Goal: Information Seeking & Learning: Check status

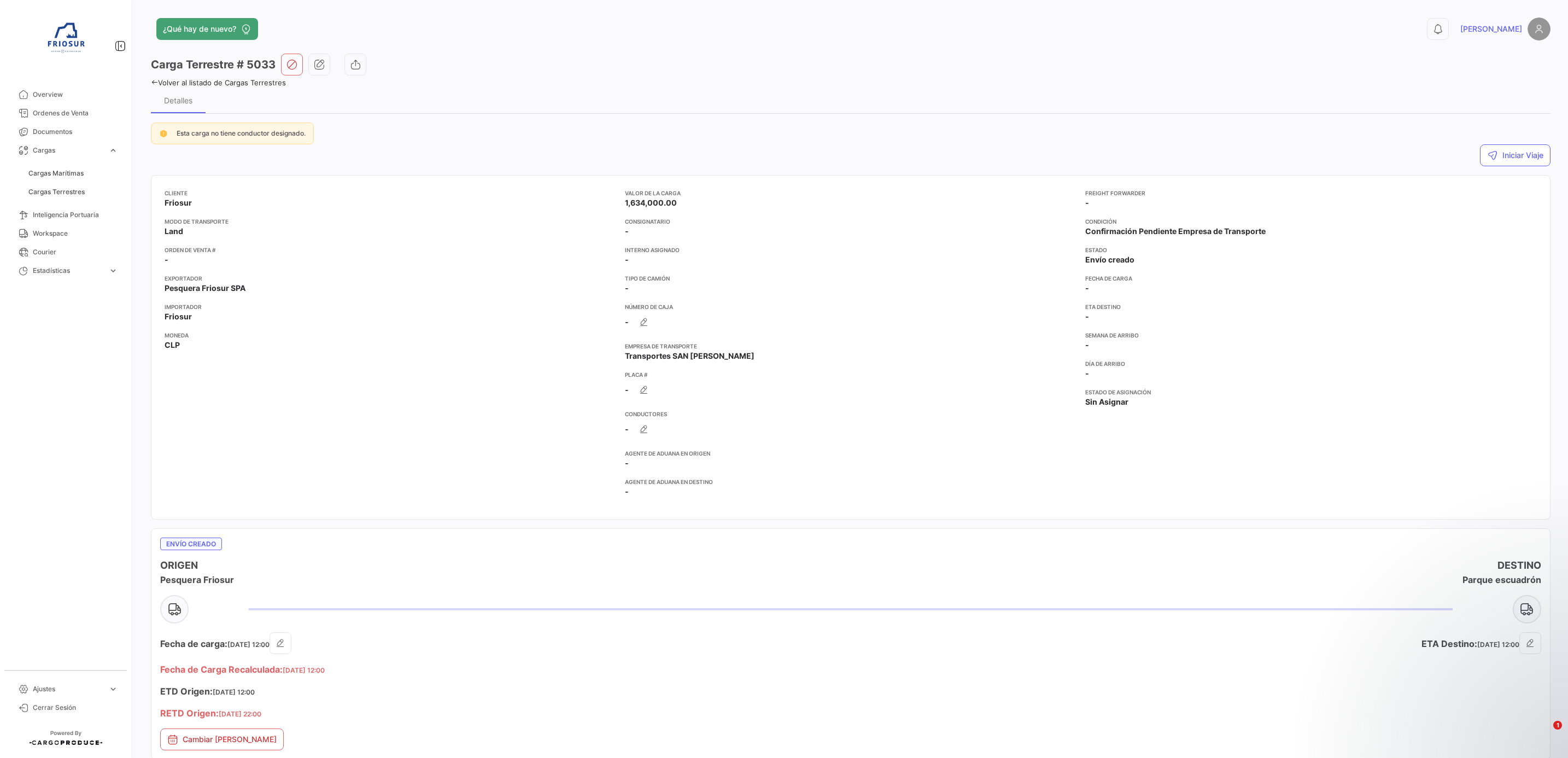
click at [75, 114] on span "Ordenes de Venta" at bounding box center [75, 113] width 85 height 10
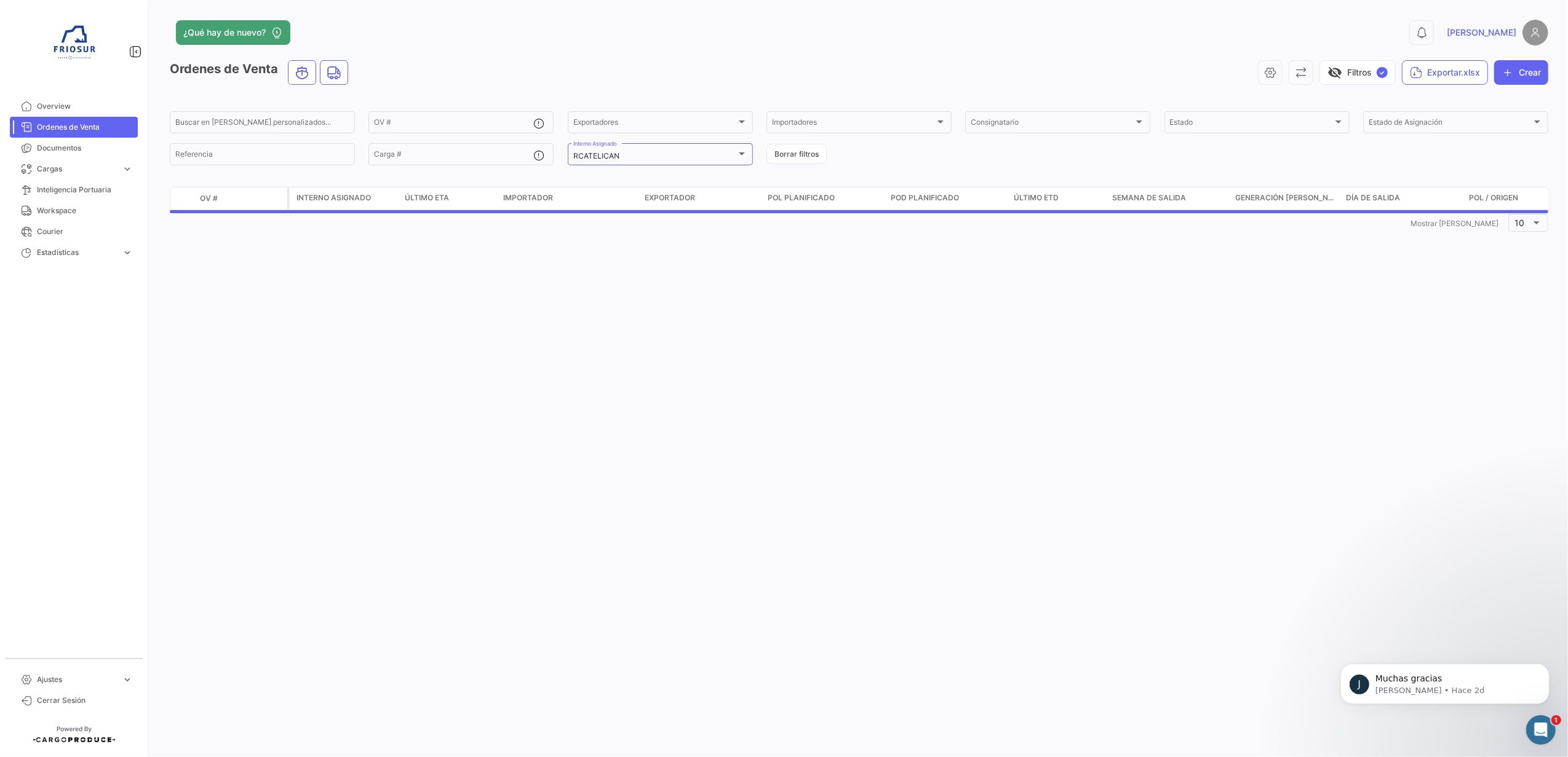
scroll to position [829, 0]
click at [1127, 60] on div "visibility_off Filtros ✓ Exportar.xlsx Crear" at bounding box center [953, 72] width 1190 height 24
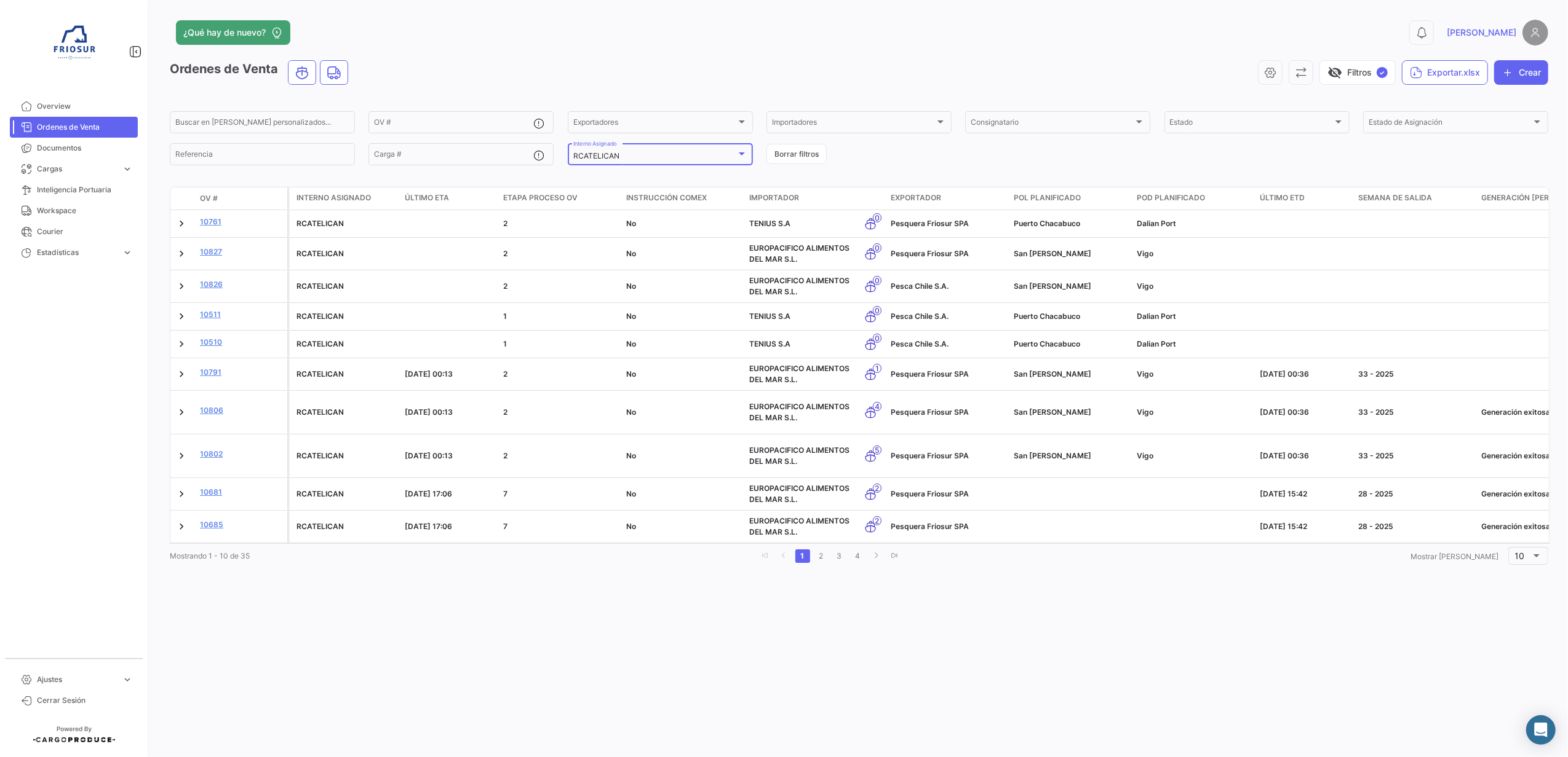
click at [716, 153] on div "RCATELICAN" at bounding box center [654, 156] width 163 height 9
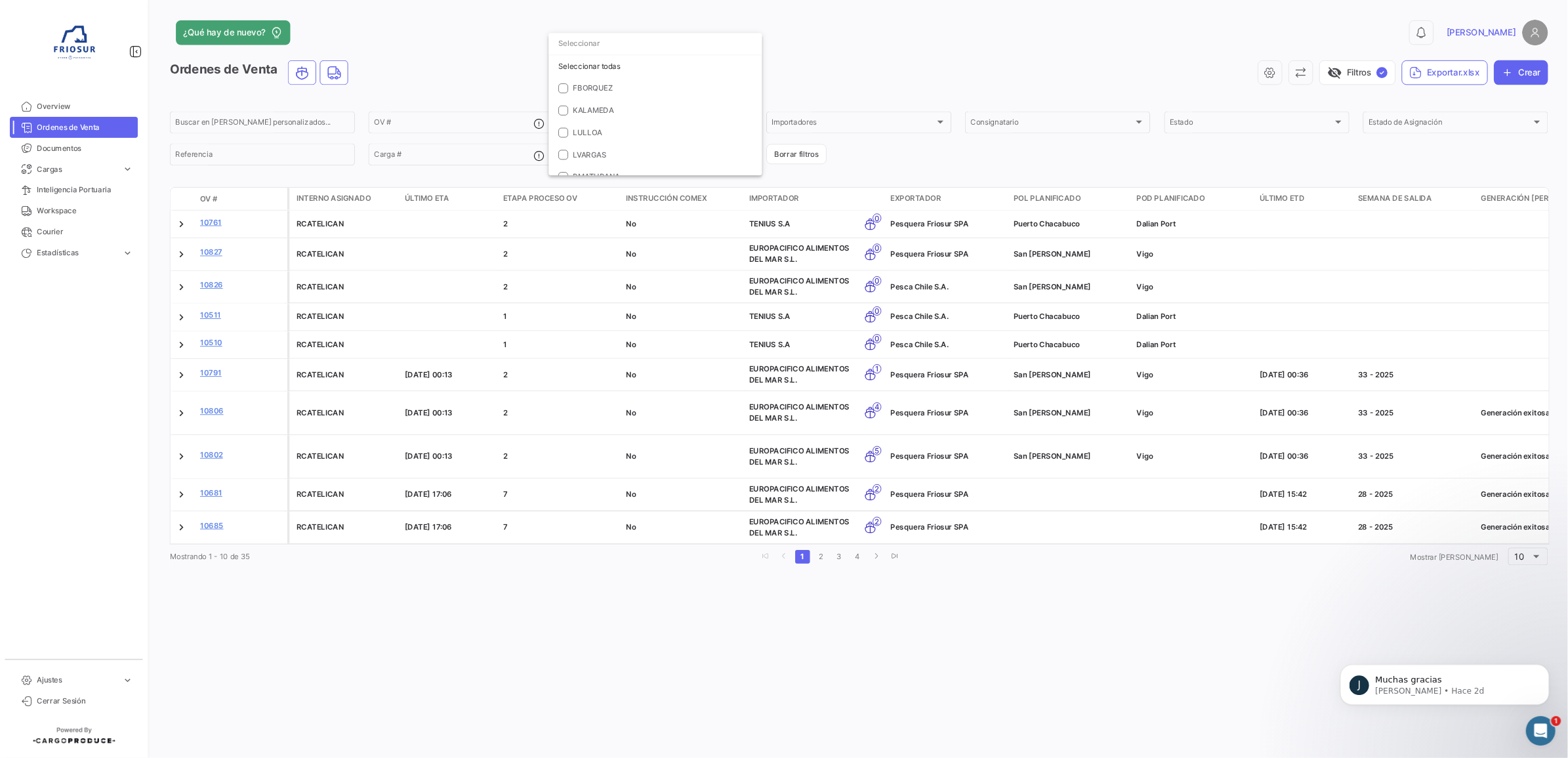
scroll to position [0, 0]
click at [609, 169] on mat-option "RCATELICAN" at bounding box center [700, 175] width 228 height 24
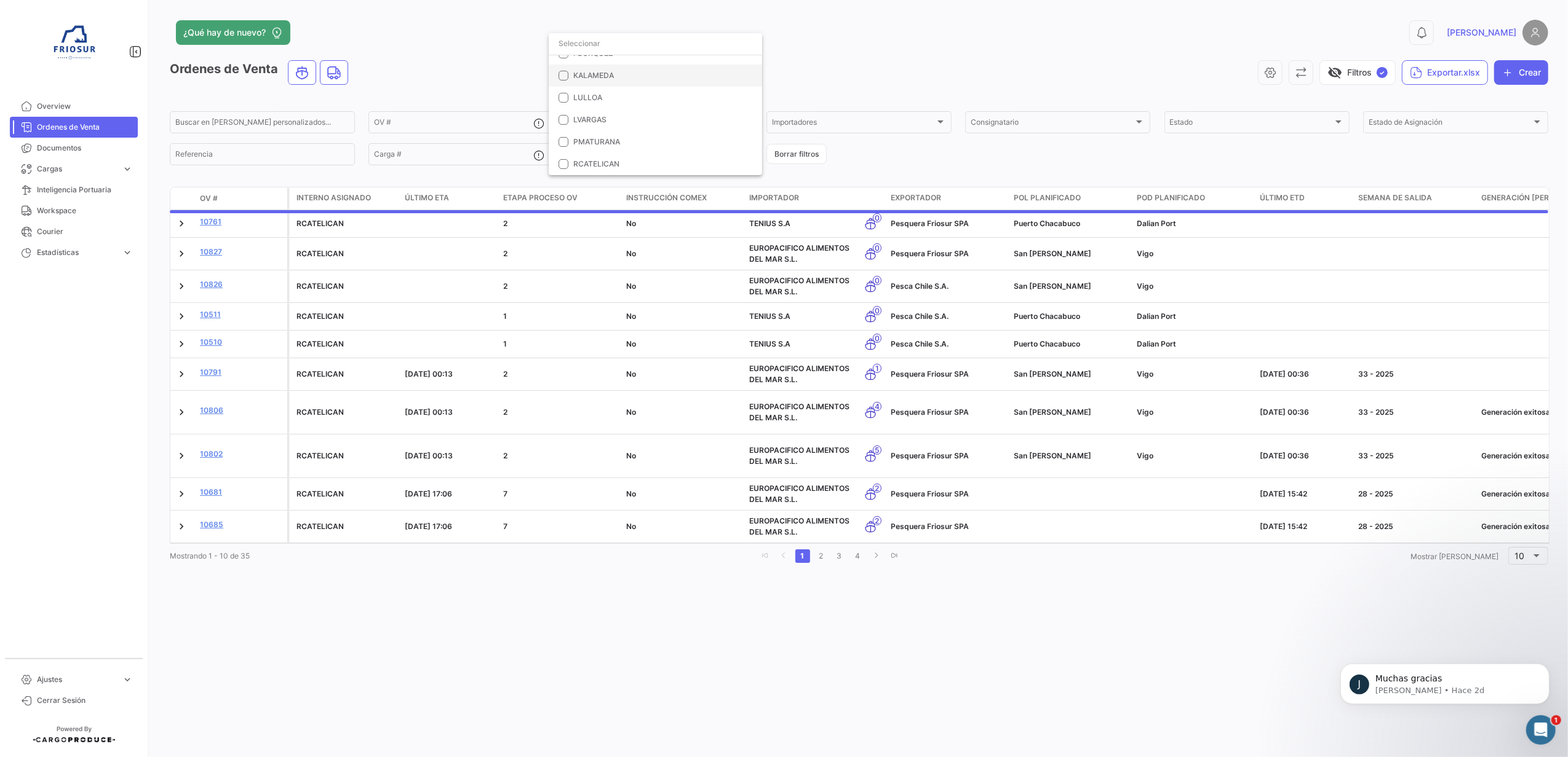
click at [583, 77] on span "KALAMEDA" at bounding box center [593, 75] width 41 height 9
click at [827, 74] on div at bounding box center [784, 378] width 1568 height 757
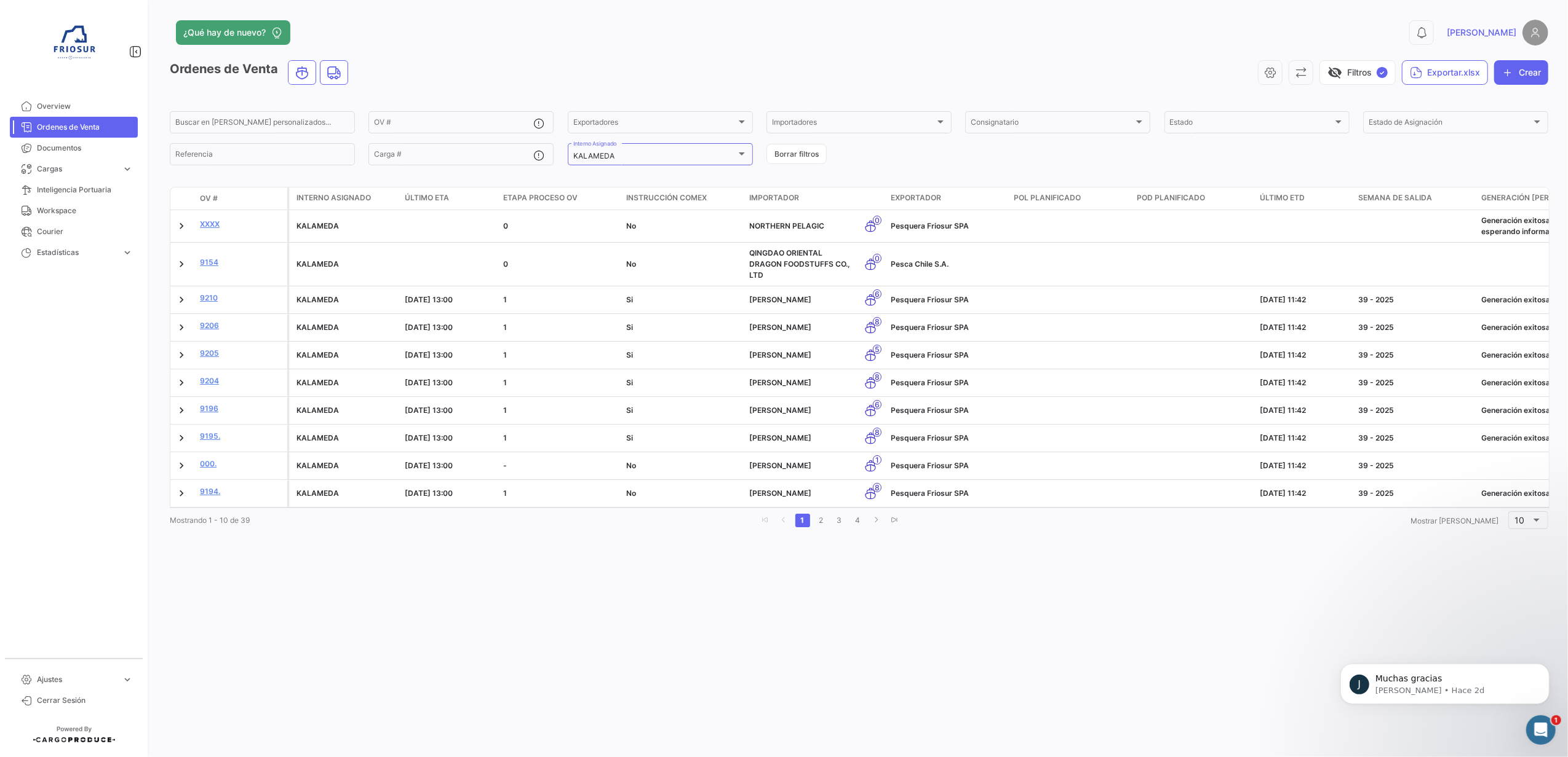
click at [431, 200] on span "Último ETA" at bounding box center [427, 198] width 44 height 11
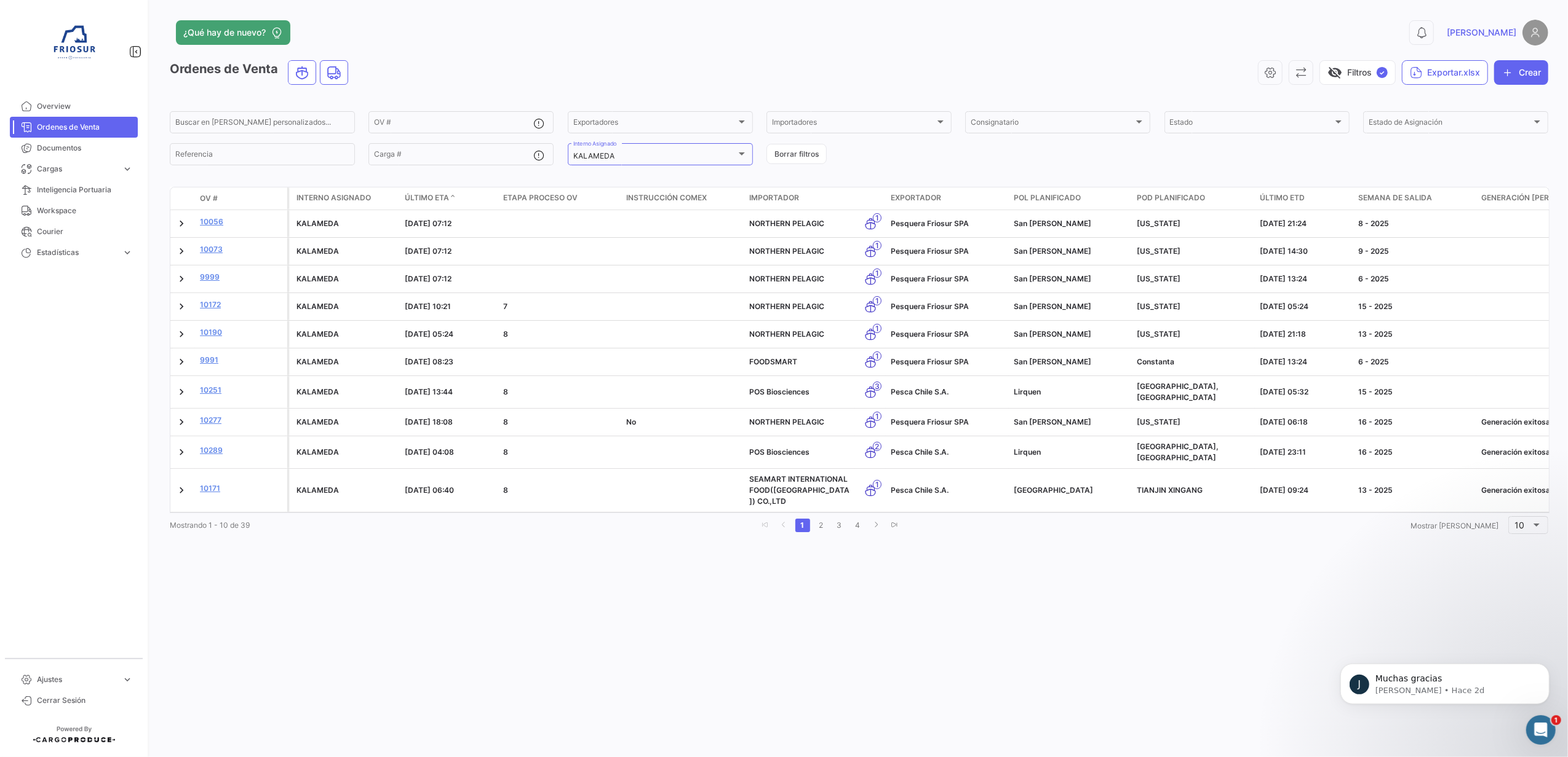
click at [441, 202] on span "Último ETA" at bounding box center [427, 198] width 44 height 11
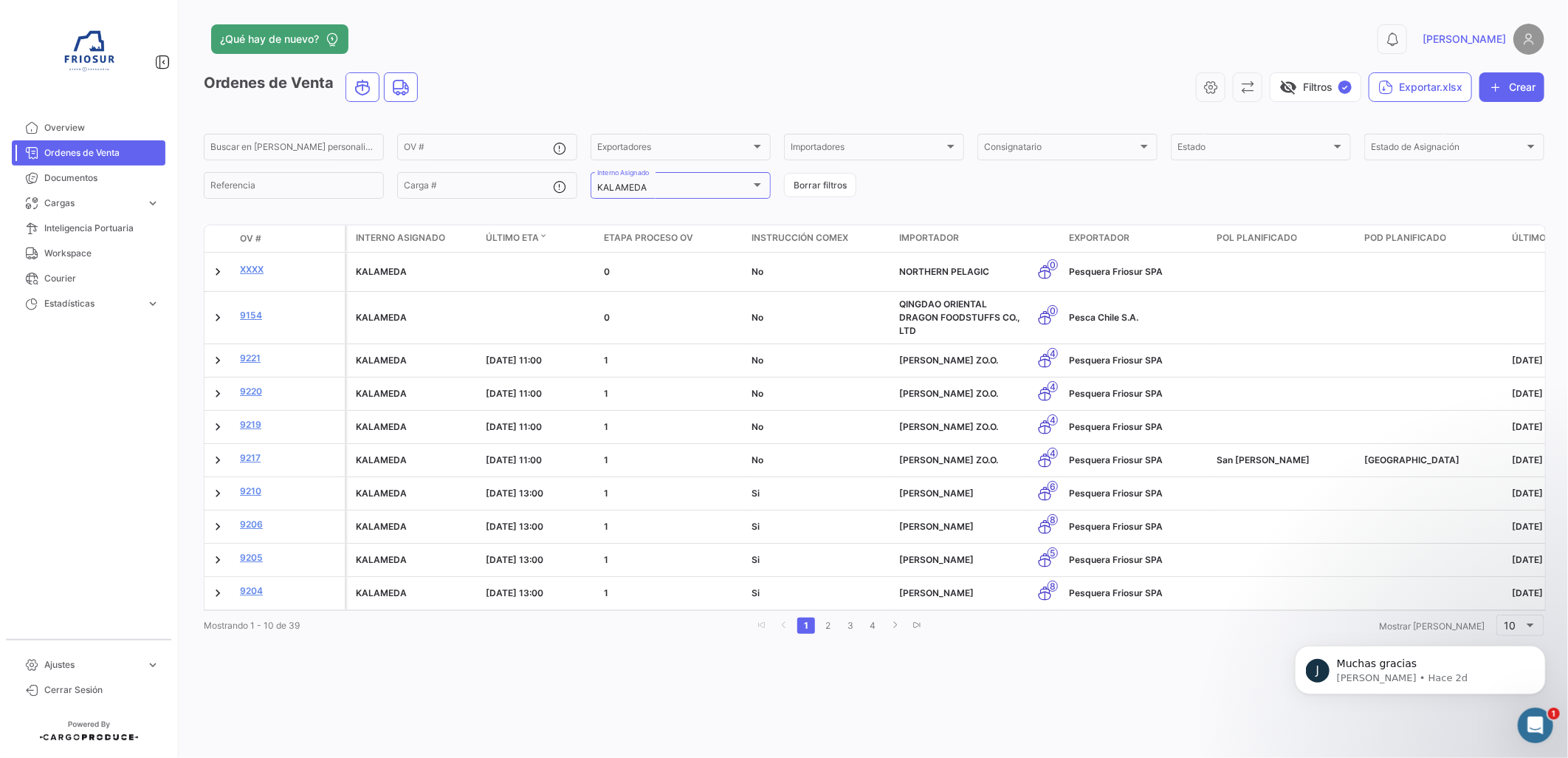
click at [1513, 636] on body "J Muchas gracias [PERSON_NAME] • Hace 2d" at bounding box center [1420, 665] width 284 height 91
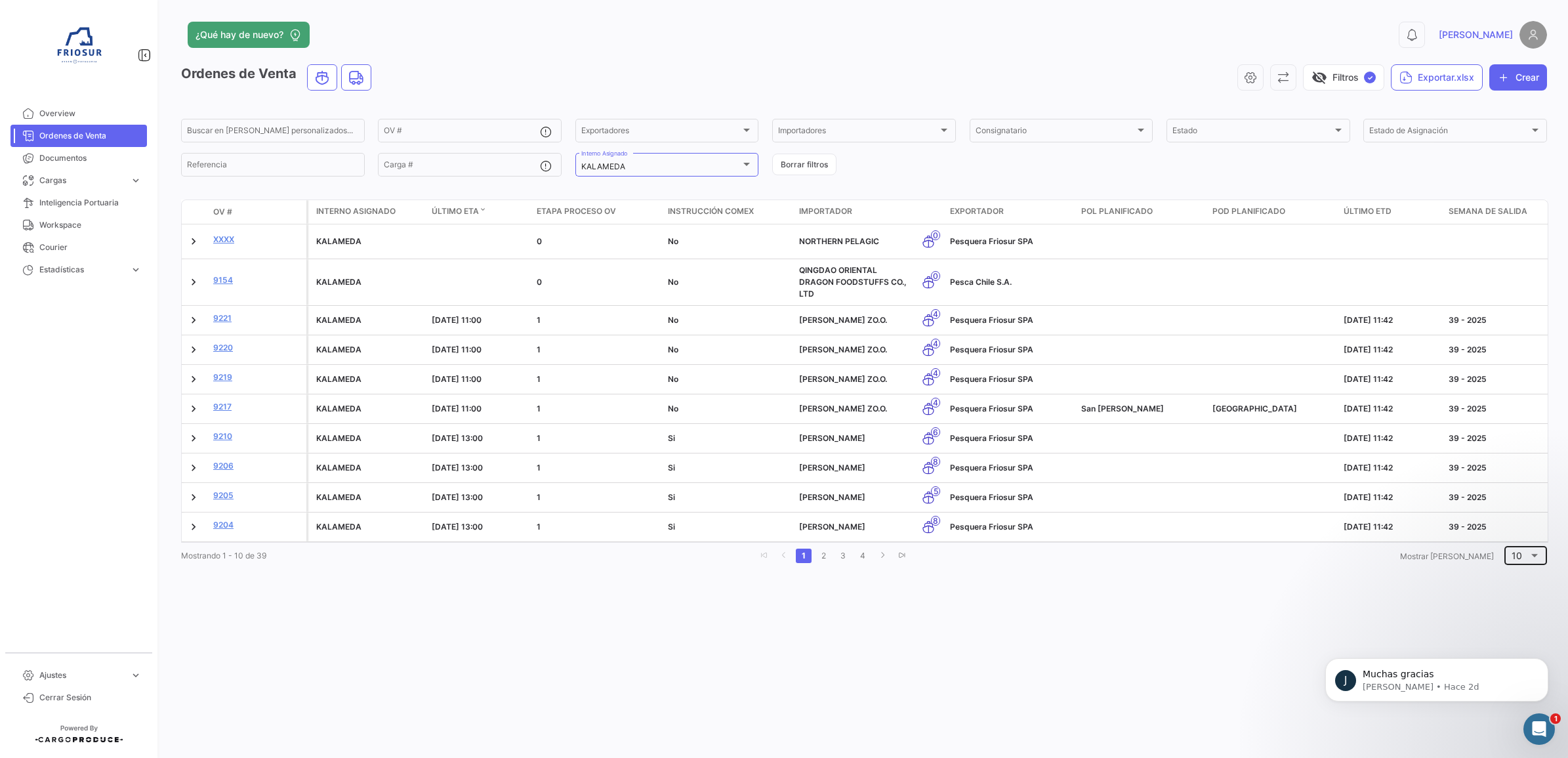
click at [1518, 561] on span "10" at bounding box center [1517, 555] width 11 height 11
click at [1524, 619] on span "50" at bounding box center [1530, 626] width 37 height 28
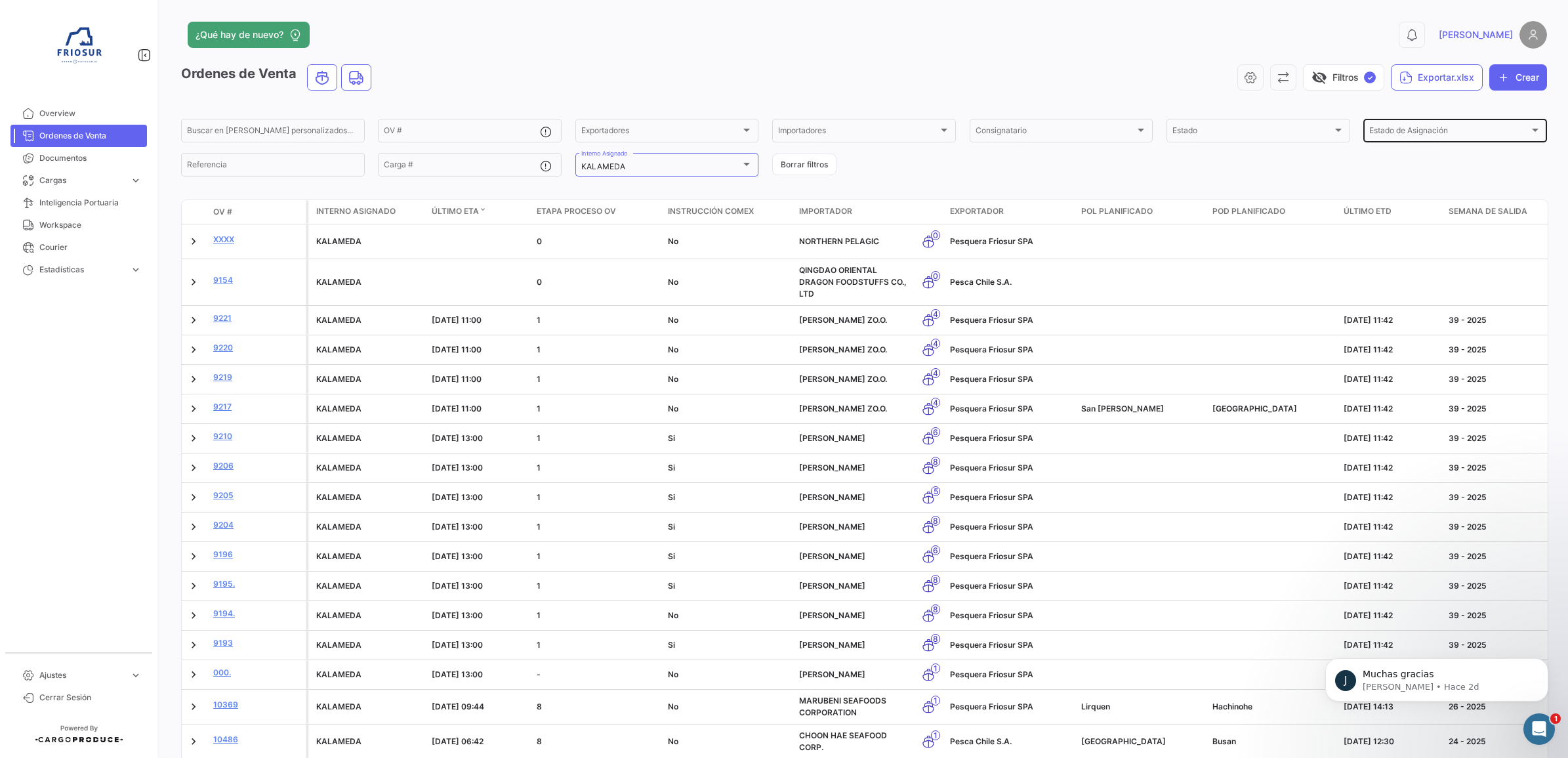
click at [1391, 133] on span "Estado de Asignación" at bounding box center [1449, 132] width 160 height 9
click at [1297, 177] on div at bounding box center [784, 379] width 1568 height 758
click at [1229, 132] on div "Estado" at bounding box center [1252, 132] width 160 height 9
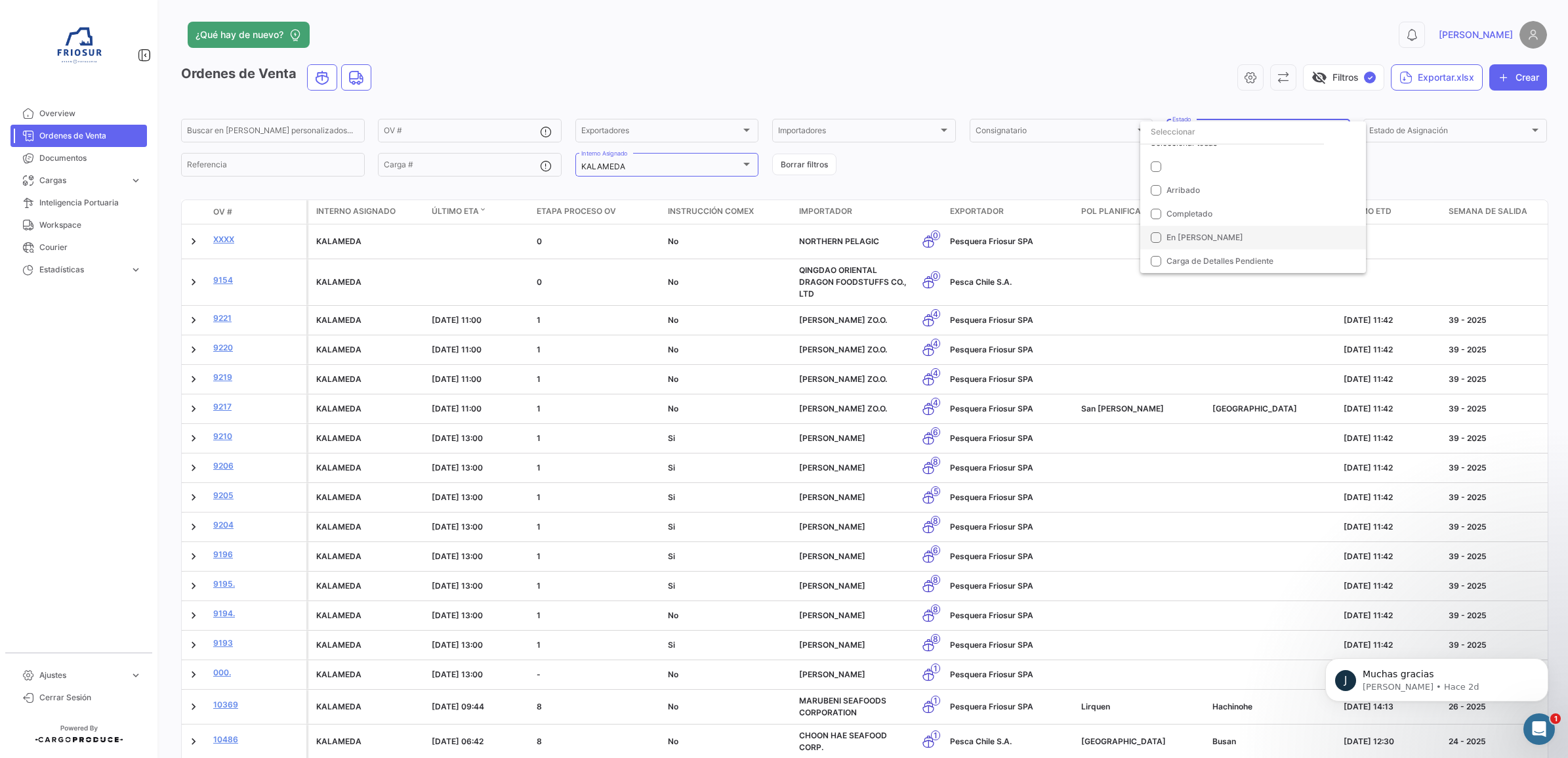
click at [1155, 235] on mat-pseudo-checkbox at bounding box center [1156, 238] width 11 height 11
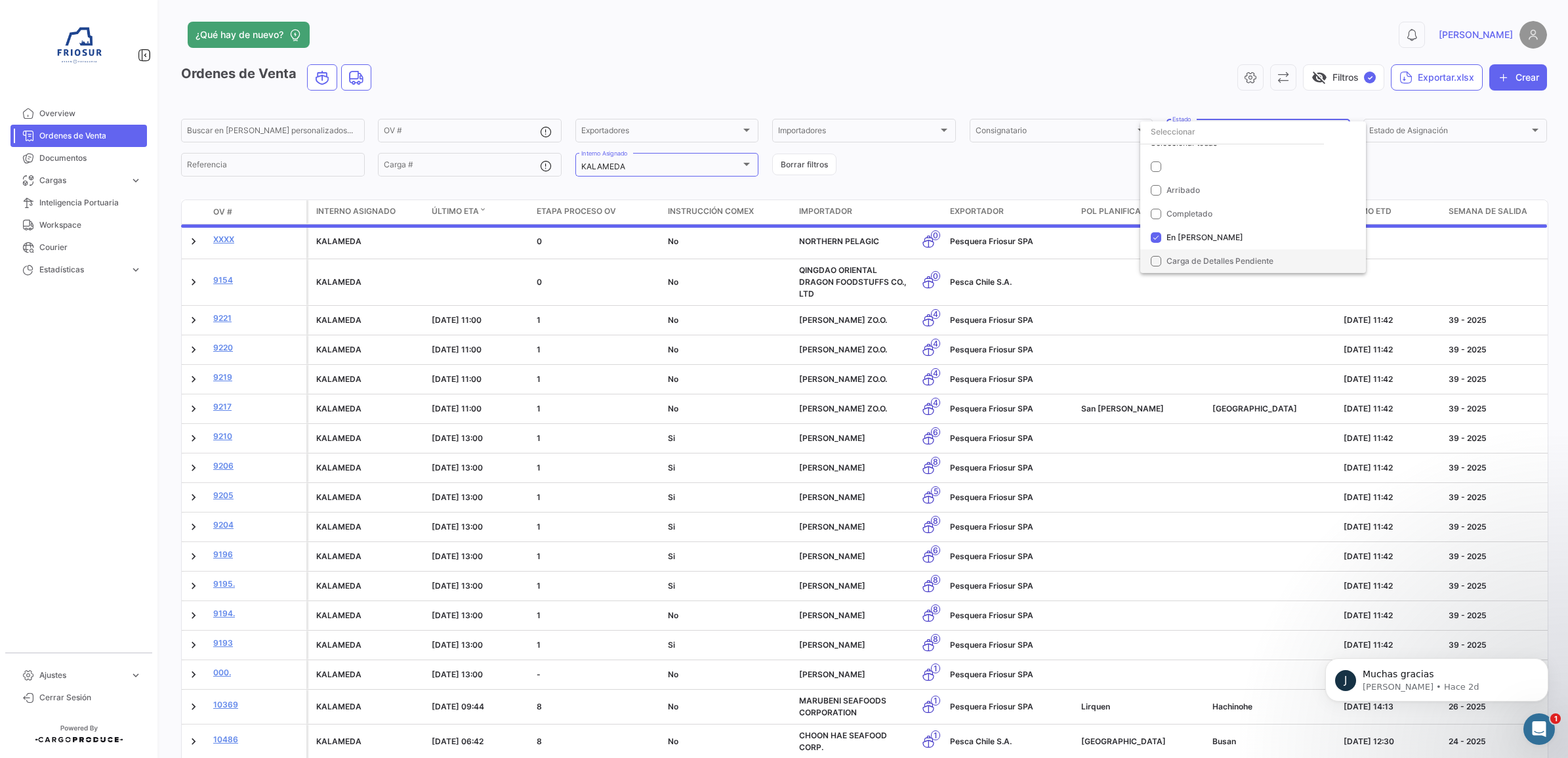
click at [1163, 266] on mat-option "Carga de Detalles Pendiente" at bounding box center [1253, 261] width 226 height 24
click at [1096, 174] on div at bounding box center [784, 379] width 1568 height 758
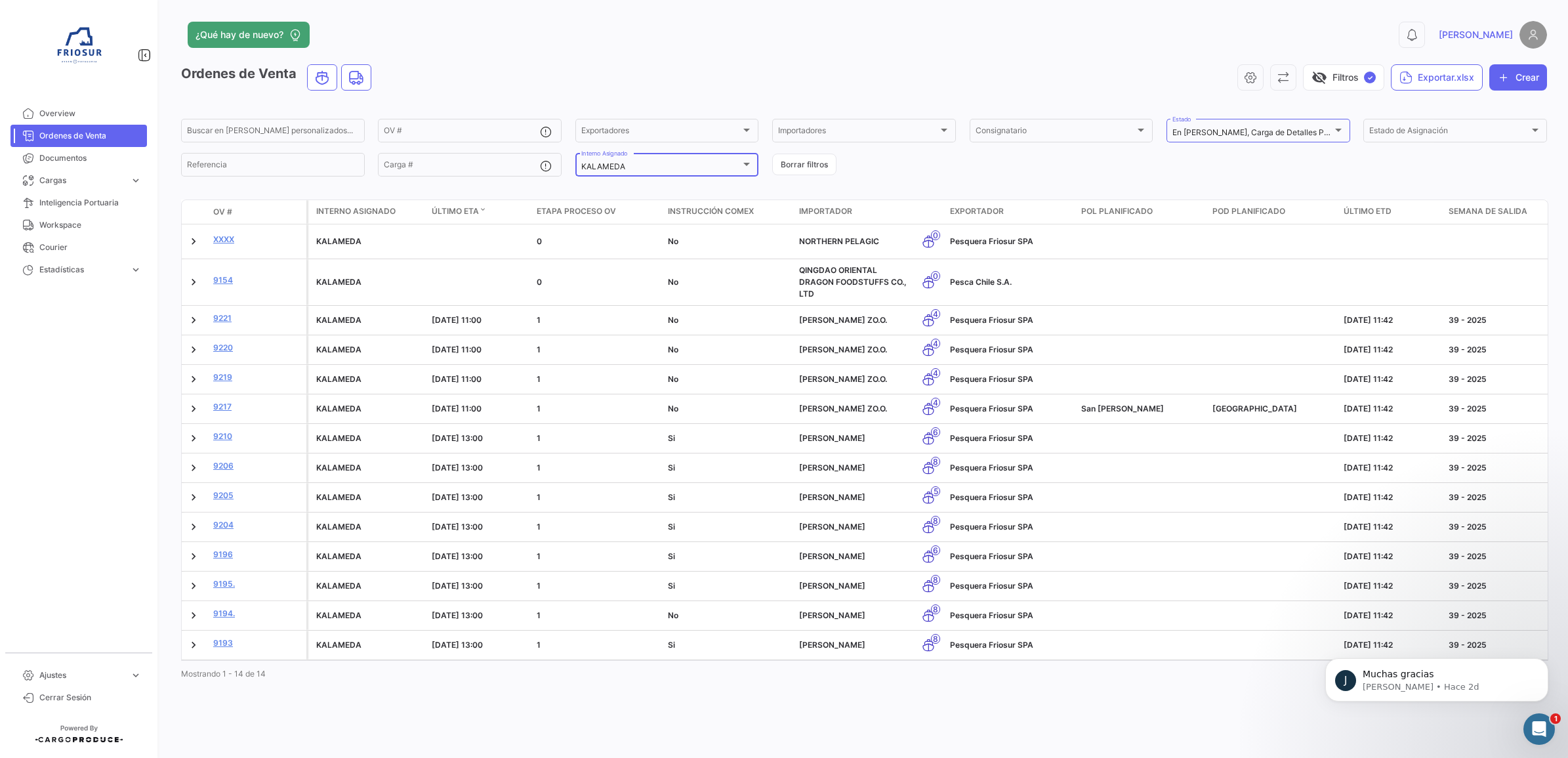
click at [706, 169] on div "KALAMEDA" at bounding box center [661, 167] width 160 height 9
drag, startPoint x: 1021, startPoint y: 169, endPoint x: 1199, endPoint y: 163, distance: 178.1
click at [1025, 169] on div at bounding box center [784, 379] width 1568 height 758
click at [1230, 132] on mat-select-trigger "En [PERSON_NAME], Carga de Detalles Pendiente" at bounding box center [1264, 132] width 183 height 10
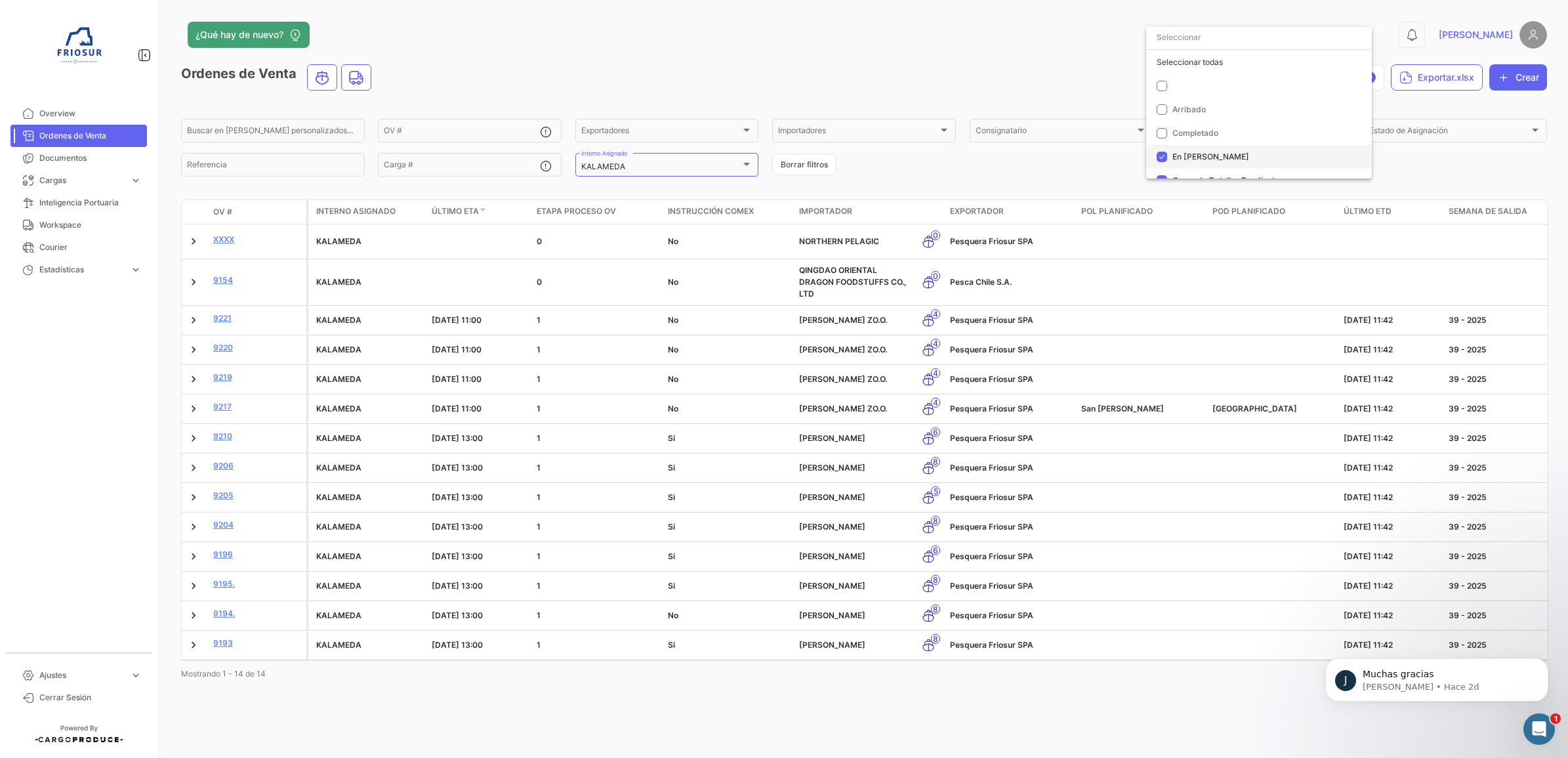
scroll to position [14, 0]
click at [1198, 72] on mat-option at bounding box center [1258, 72] width 226 height 24
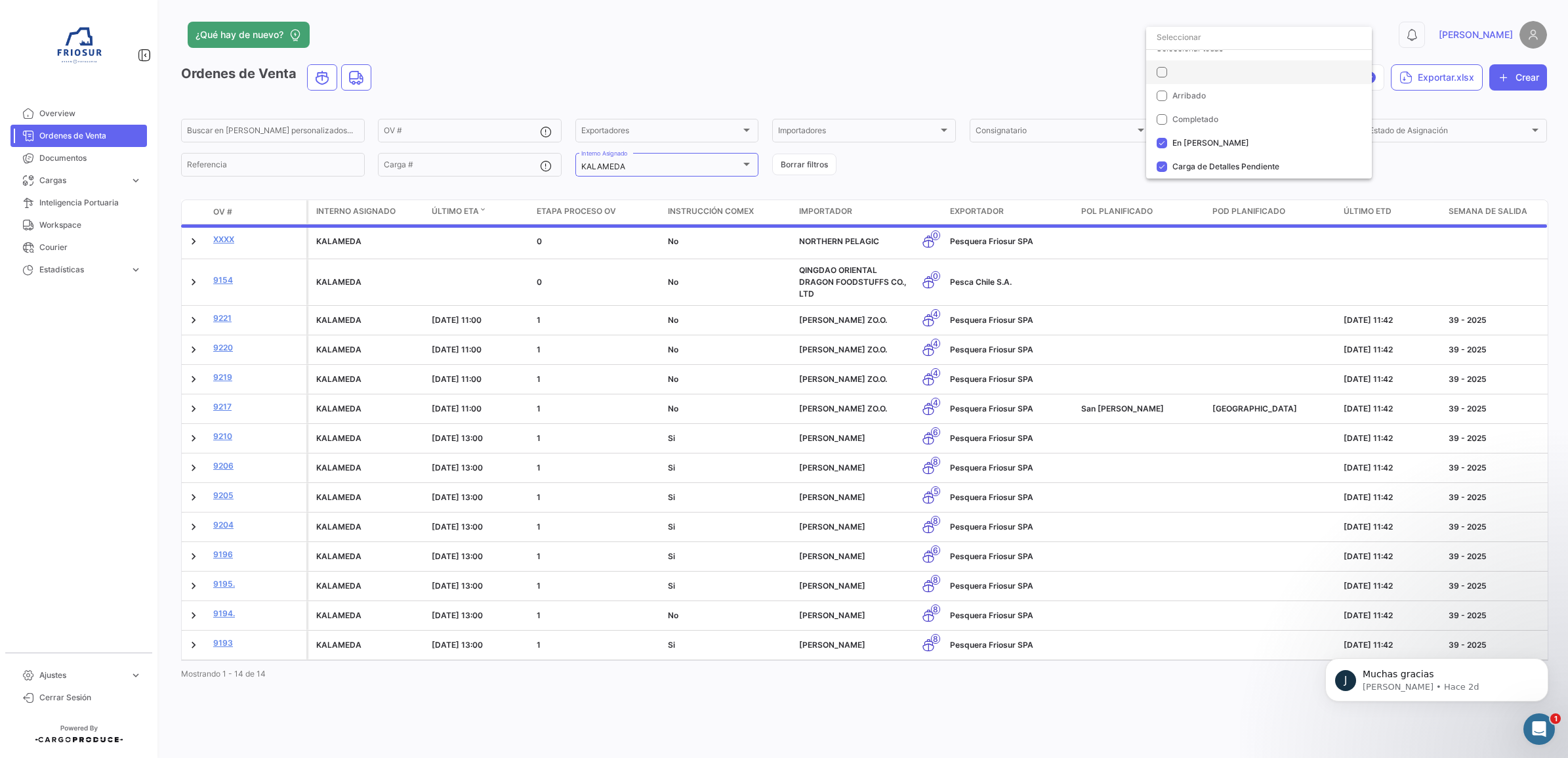
click at [1165, 72] on mat-pseudo-checkbox at bounding box center [1162, 73] width 11 height 11
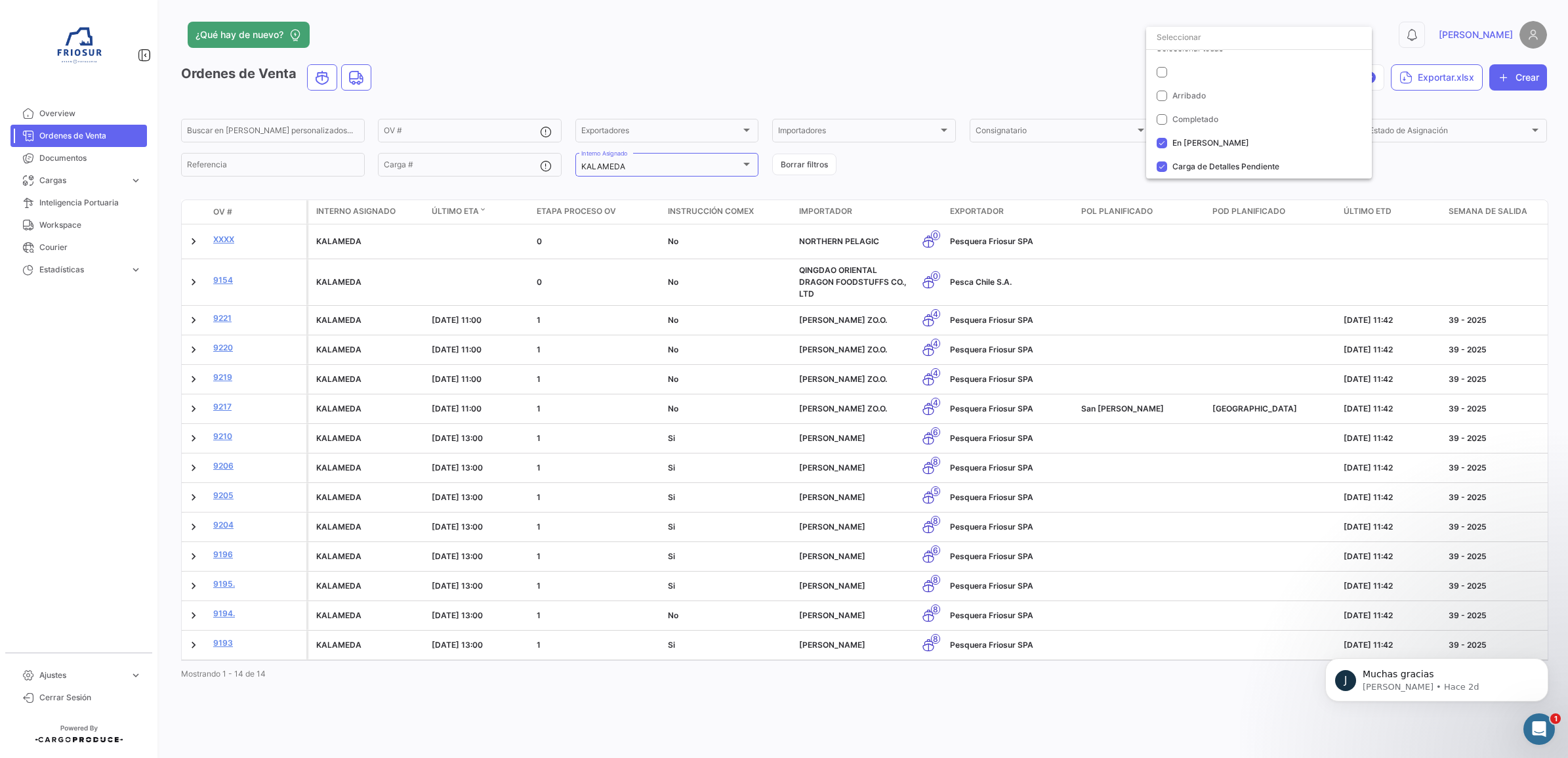
click at [1095, 155] on div at bounding box center [784, 379] width 1568 height 758
